Goal: Transaction & Acquisition: Subscribe to service/newsletter

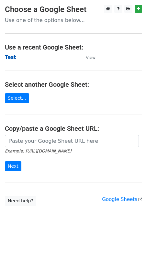
click at [12, 59] on strong "Test" at bounding box center [10, 57] width 11 height 6
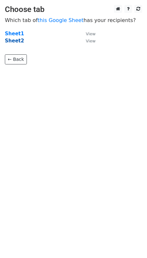
click at [15, 40] on strong "Sheet2" at bounding box center [14, 41] width 19 height 6
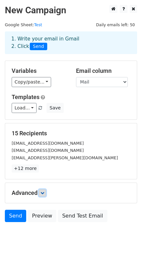
click at [44, 191] on icon at bounding box center [42, 193] width 4 height 4
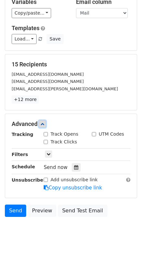
scroll to position [69, 0]
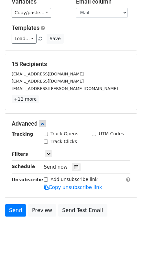
click at [46, 134] on input "Track Opens" at bounding box center [46, 134] width 4 height 4
checkbox input "true"
click at [45, 126] on link at bounding box center [42, 123] width 7 height 7
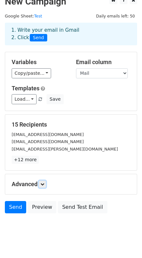
scroll to position [19, 0]
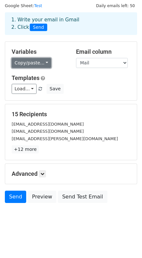
click at [31, 67] on link "Copy/paste..." at bounding box center [31, 63] width 39 height 10
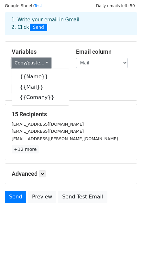
click at [34, 65] on link "Copy/paste..." at bounding box center [31, 63] width 39 height 10
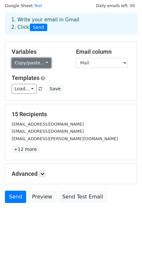
click at [28, 63] on link "Copy/paste..." at bounding box center [31, 63] width 39 height 10
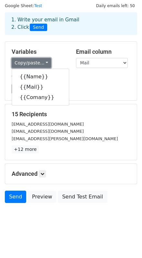
click at [29, 59] on link "Copy/paste..." at bounding box center [31, 63] width 39 height 10
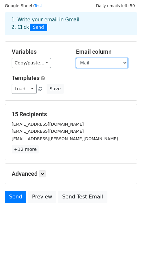
click at [93, 61] on select "Name Mail Comany" at bounding box center [102, 63] width 52 height 10
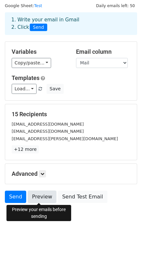
click at [41, 194] on link "Preview" at bounding box center [42, 197] width 28 height 12
click at [35, 196] on link "Preview" at bounding box center [42, 197] width 28 height 12
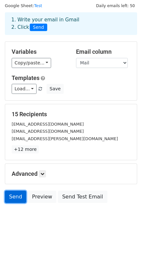
click at [16, 197] on link "Send" at bounding box center [15, 197] width 21 height 12
click at [15, 200] on link "Send" at bounding box center [15, 197] width 21 height 12
click at [10, 194] on link "Send" at bounding box center [15, 197] width 21 height 12
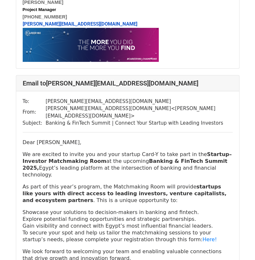
scroll to position [2479, 0]
